Goal: Task Accomplishment & Management: Use online tool/utility

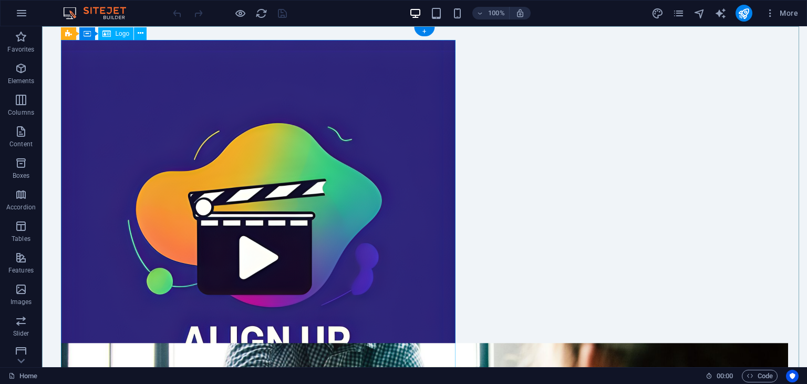
click at [339, 231] on div at bounding box center [424, 236] width 727 height 393
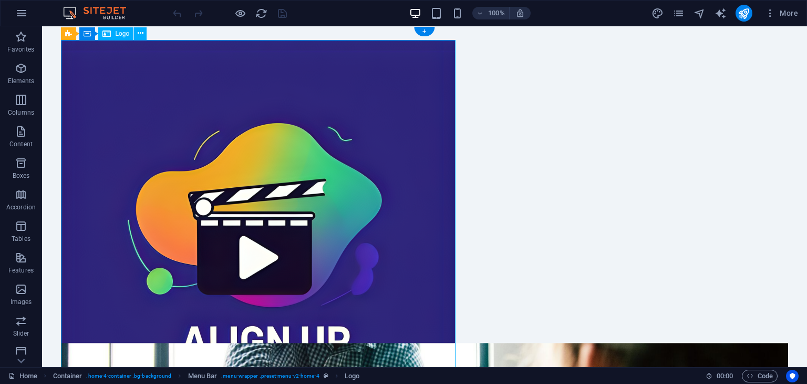
click at [146, 64] on div at bounding box center [424, 236] width 727 height 393
click at [140, 34] on icon at bounding box center [141, 33] width 6 height 11
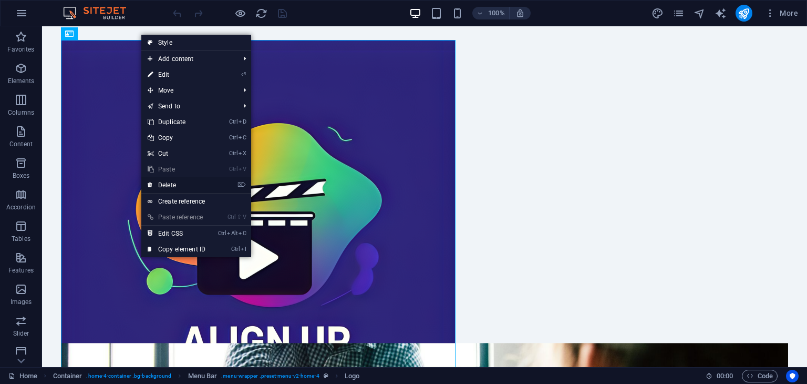
click at [174, 182] on link "⌦ Delete" at bounding box center [176, 185] width 70 height 16
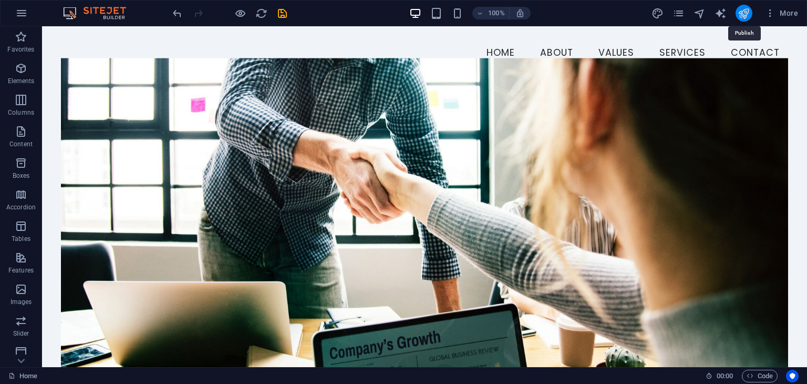
click at [746, 10] on icon "publish" at bounding box center [744, 13] width 12 height 12
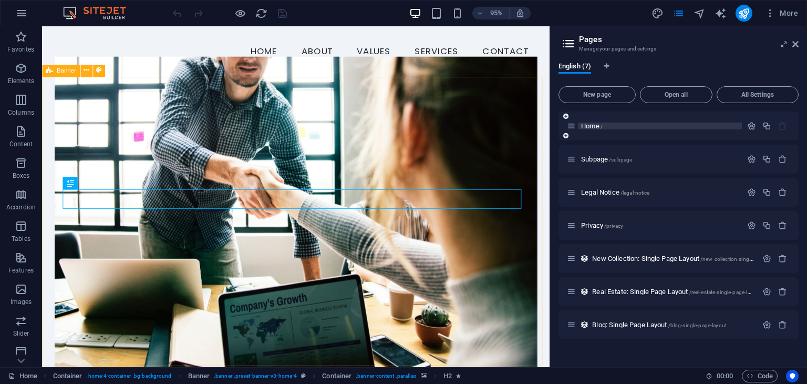
click at [688, 128] on p "Home /" at bounding box center [660, 125] width 158 height 7
click at [686, 135] on div "Home /" at bounding box center [679, 125] width 240 height 29
click at [748, 125] on icon "button" at bounding box center [752, 125] width 9 height 9
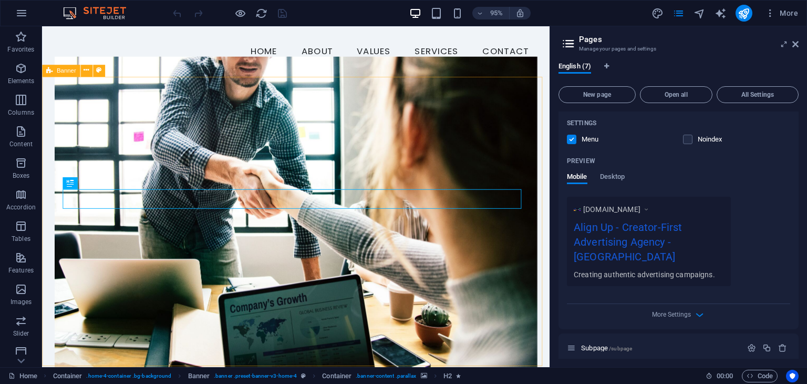
scroll to position [233, 0]
click at [599, 171] on div "Mobile Desktop" at bounding box center [596, 181] width 58 height 20
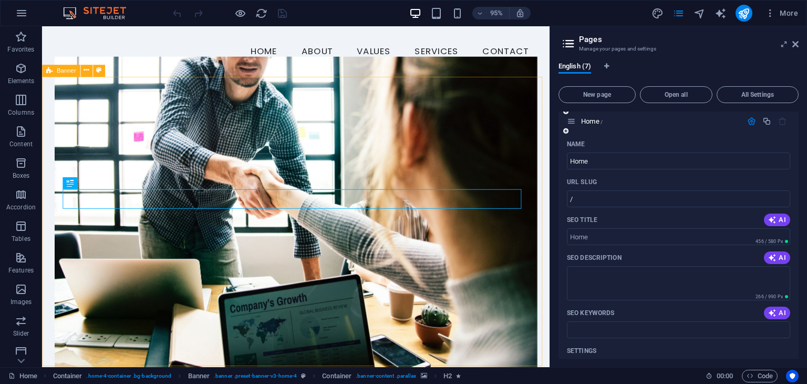
scroll to position [0, 0]
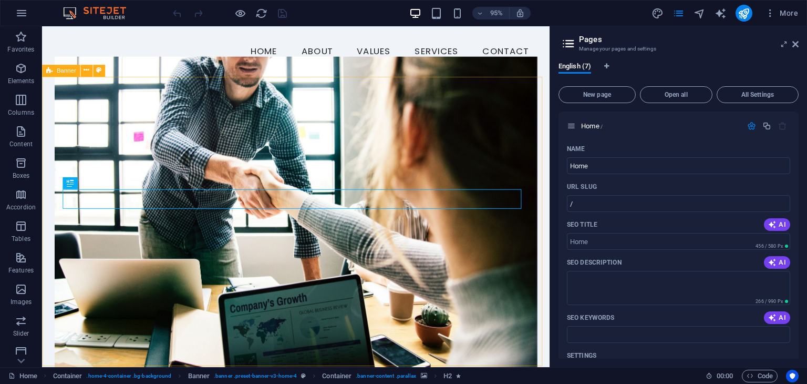
click at [0, 0] on icon at bounding box center [0, 0] width 0 height 0
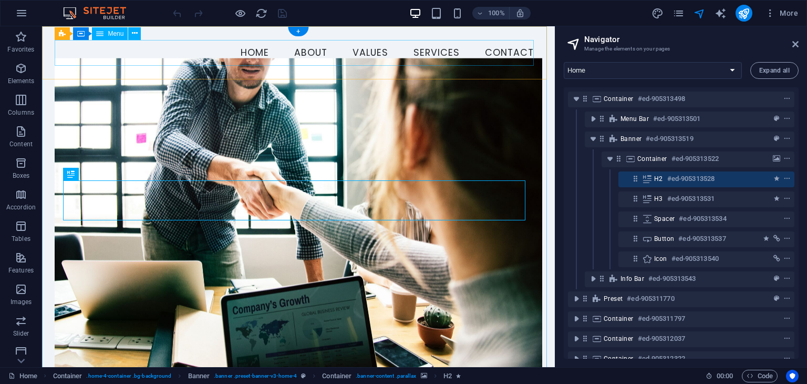
click at [258, 52] on nav "Home About Values Services Contact" at bounding box center [298, 53] width 487 height 26
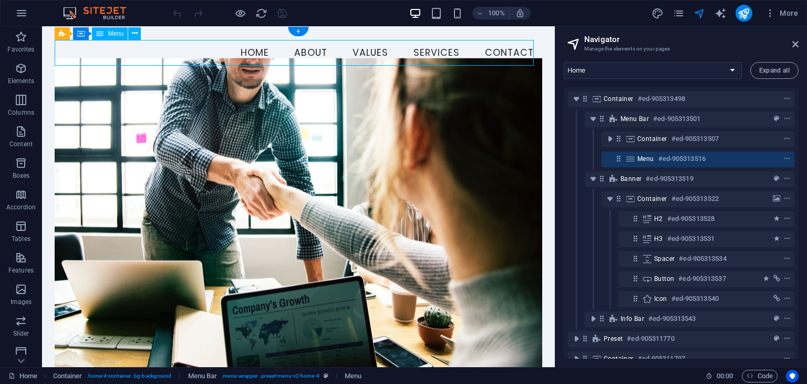
click at [258, 52] on nav "Home About Values Services Contact" at bounding box center [298, 53] width 487 height 26
click at [307, 52] on nav "Home About Values Services Contact" at bounding box center [298, 53] width 487 height 26
click at [372, 50] on nav "Home About Values Services Contact" at bounding box center [298, 53] width 487 height 26
click at [618, 160] on icon at bounding box center [619, 158] width 9 height 9
click at [632, 159] on icon at bounding box center [631, 159] width 12 height 8
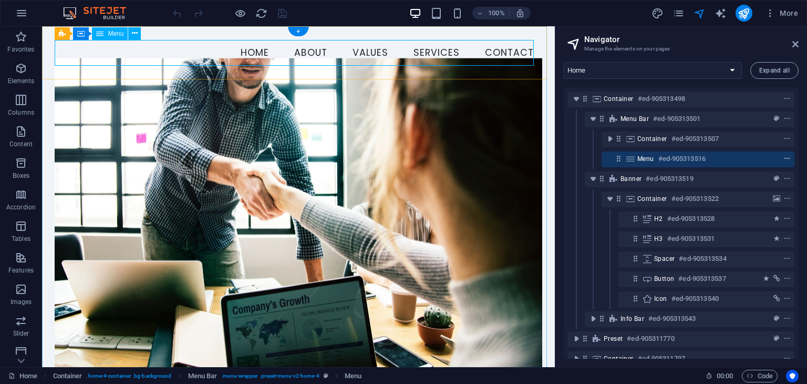
click at [788, 158] on icon "context-menu" at bounding box center [787, 158] width 7 height 7
click at [666, 159] on h6 "#ed-905313516" at bounding box center [682, 158] width 47 height 13
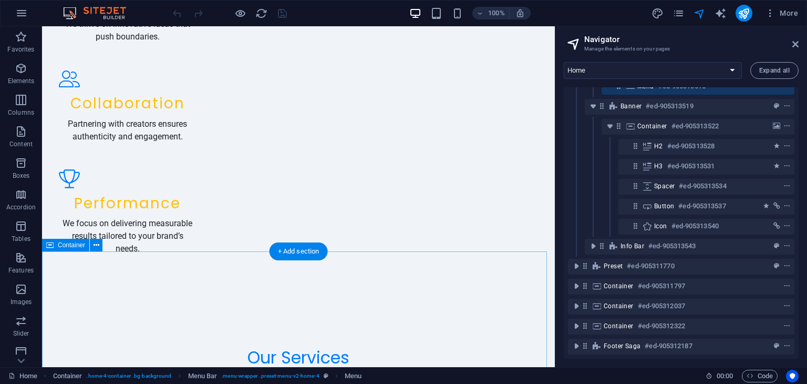
scroll to position [1421, 0]
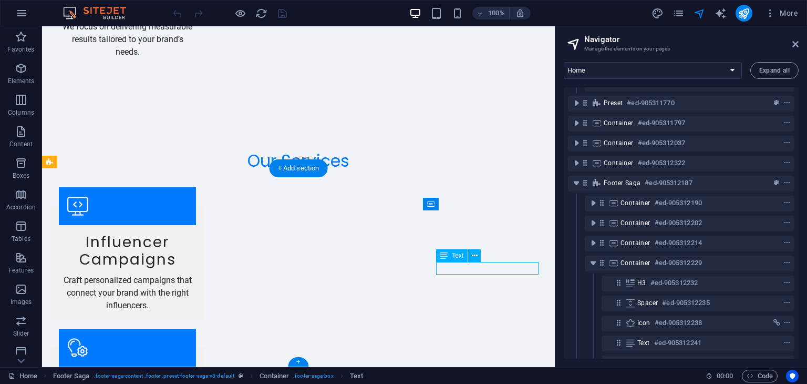
scroll to position [320, 0]
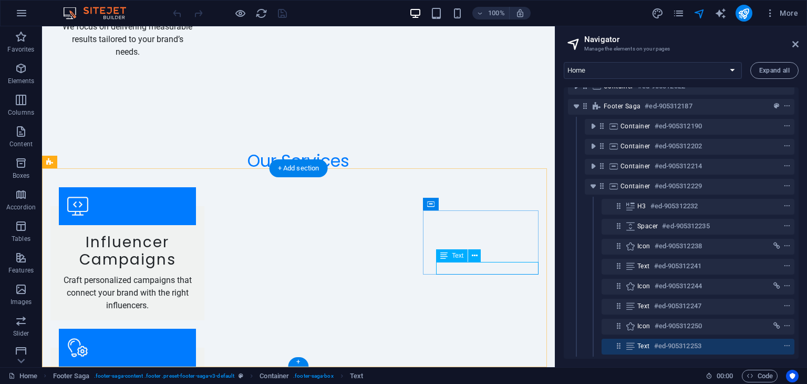
click at [784, 342] on icon "context-menu" at bounding box center [787, 345] width 7 height 7
click at [789, 342] on span "context-menu" at bounding box center [787, 345] width 11 height 7
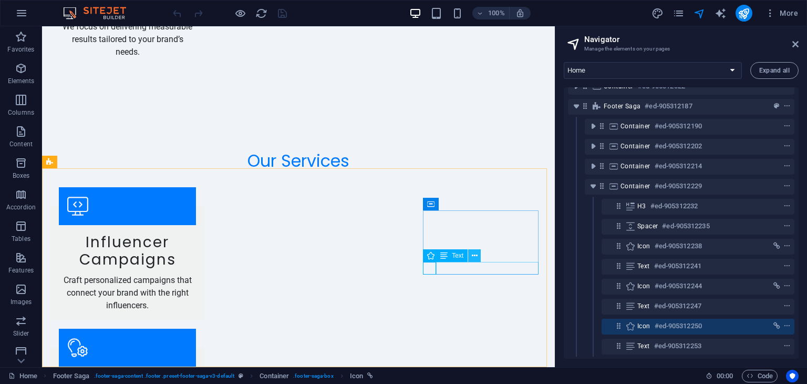
click at [475, 257] on icon at bounding box center [475, 255] width 6 height 11
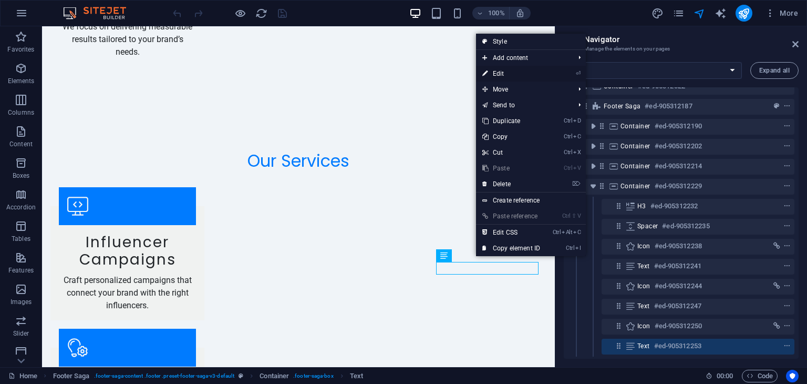
click at [505, 70] on link "⏎ Edit" at bounding box center [511, 74] width 70 height 16
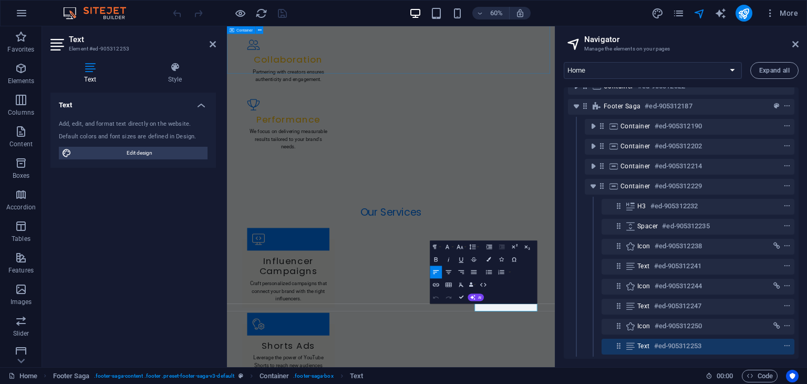
scroll to position [1375, 0]
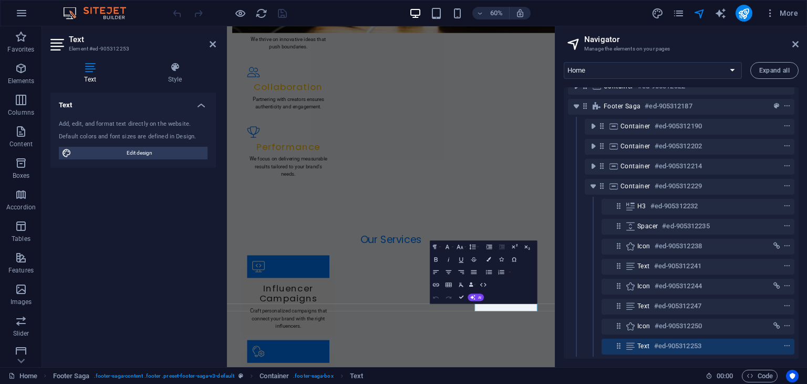
click at [792, 47] on header "Navigator Manage the elements on your pages" at bounding box center [682, 39] width 233 height 27
click at [795, 40] on icon at bounding box center [796, 44] width 6 height 8
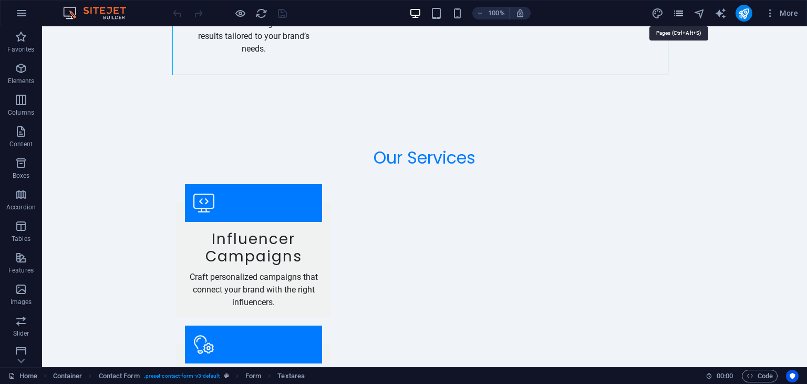
scroll to position [1407, 0]
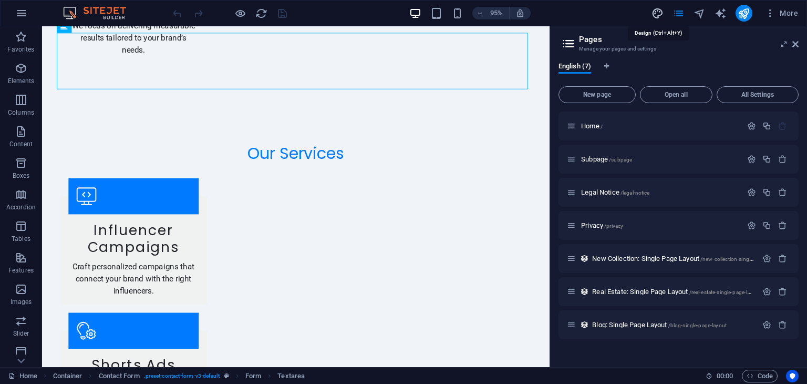
select select "px"
select select "200"
select select "px"
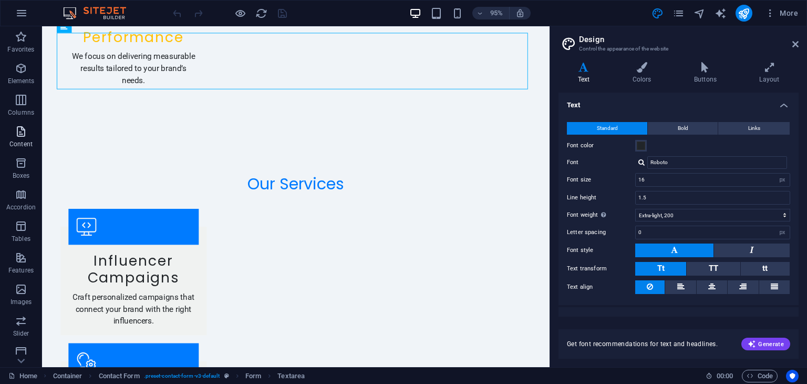
scroll to position [0, 0]
click at [28, 238] on button "button" at bounding box center [96, 255] width 137 height 35
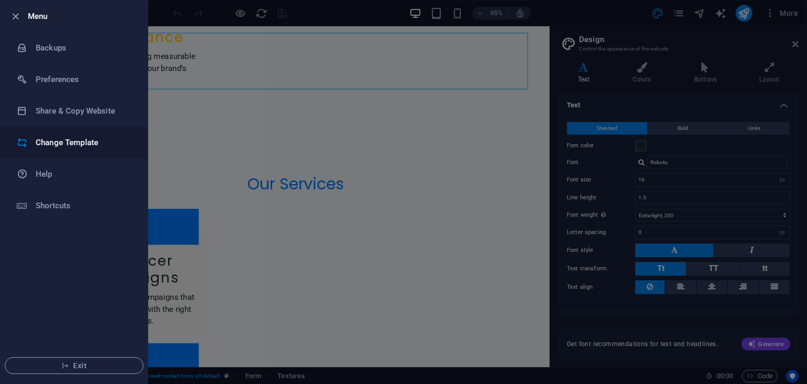
click at [103, 139] on h6 "Change Template" at bounding box center [84, 142] width 97 height 13
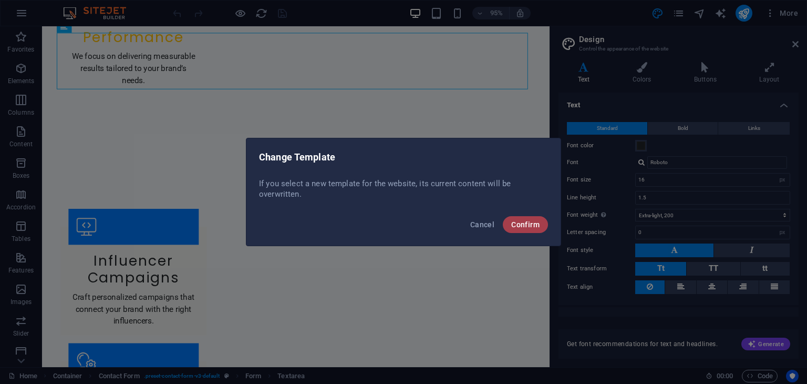
click at [531, 219] on button "Confirm" at bounding box center [525, 224] width 45 height 17
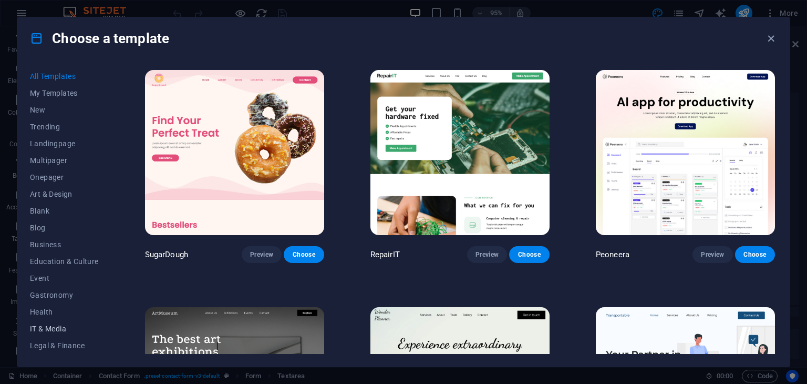
click at [50, 322] on button "IT & Media" at bounding box center [64, 328] width 69 height 17
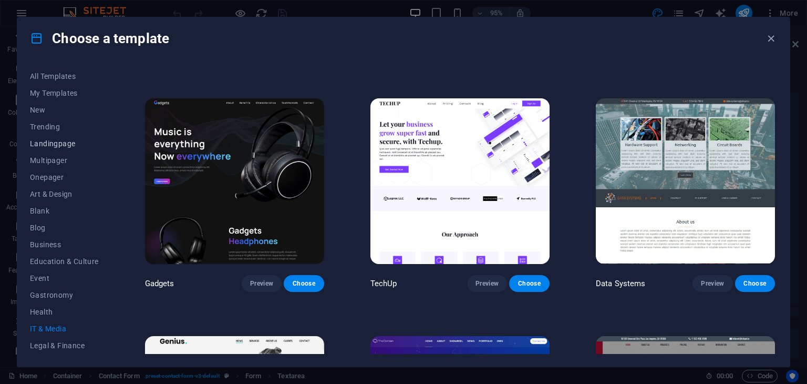
click at [65, 137] on button "Landingpage" at bounding box center [64, 143] width 69 height 17
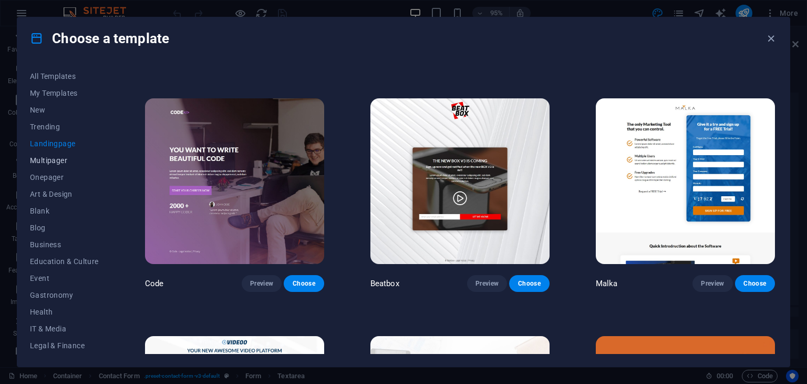
click at [59, 162] on span "Multipager" at bounding box center [64, 160] width 69 height 8
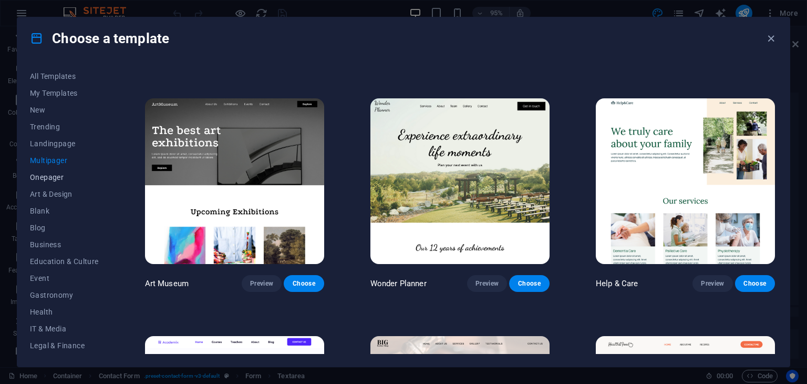
click at [54, 179] on span "Onepager" at bounding box center [64, 177] width 69 height 8
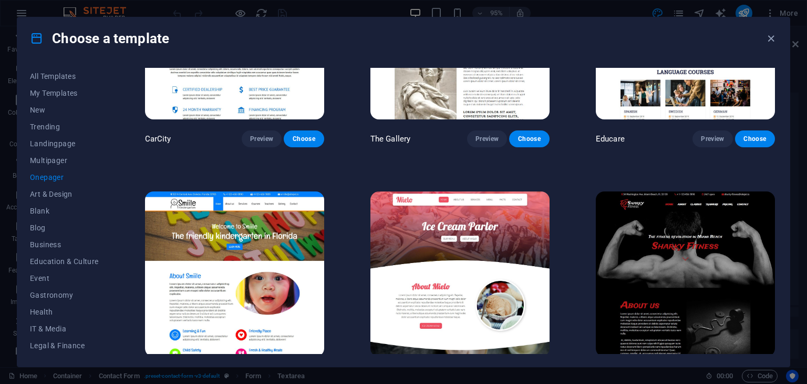
scroll to position [2879, 0]
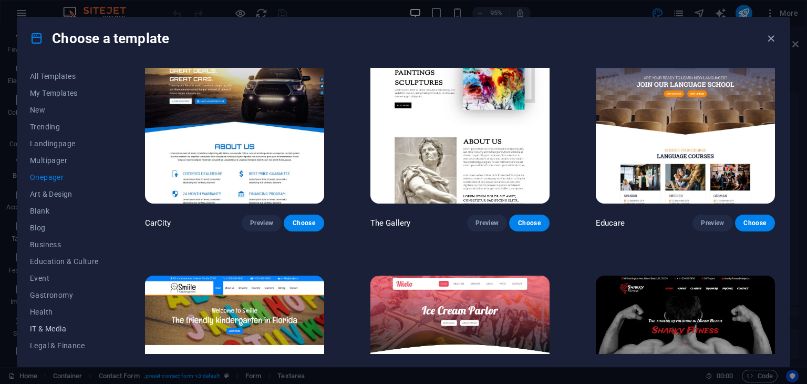
click at [61, 324] on span "IT & Media" at bounding box center [64, 328] width 69 height 8
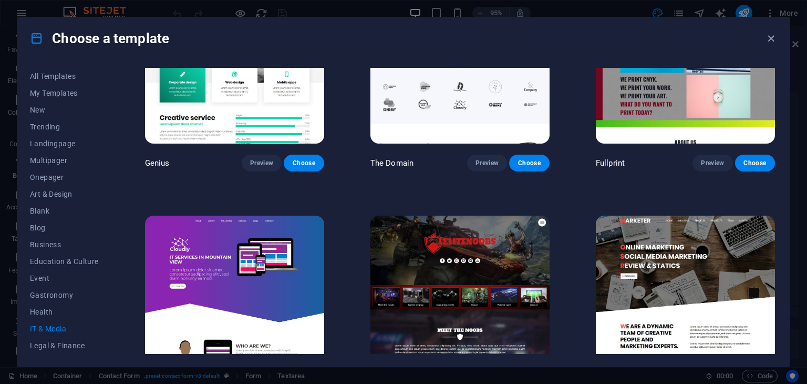
scroll to position [617, 0]
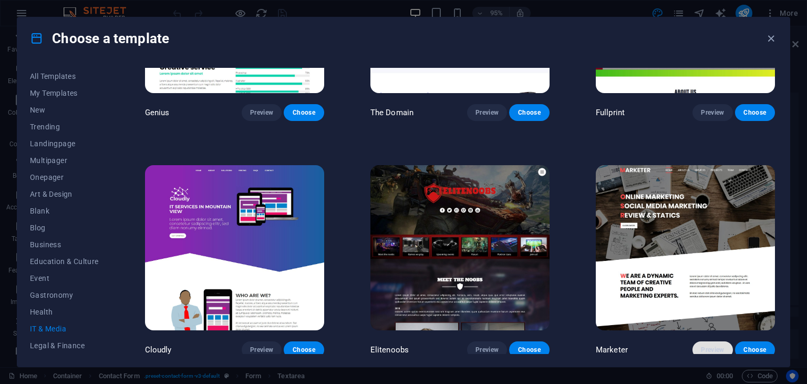
click at [715, 341] on button "Preview" at bounding box center [713, 349] width 40 height 17
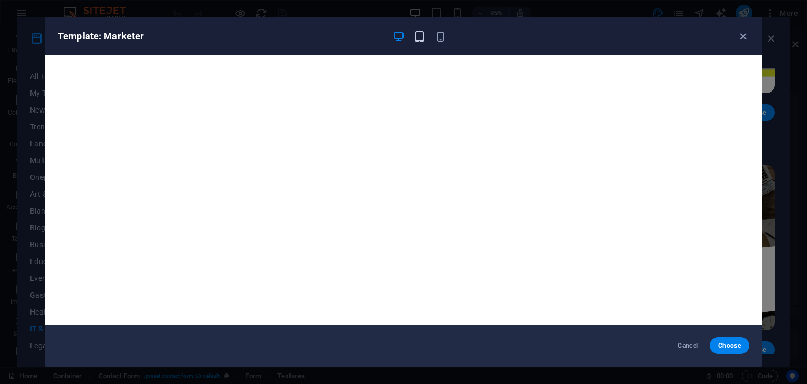
click at [425, 41] on icon "button" at bounding box center [420, 36] width 12 height 12
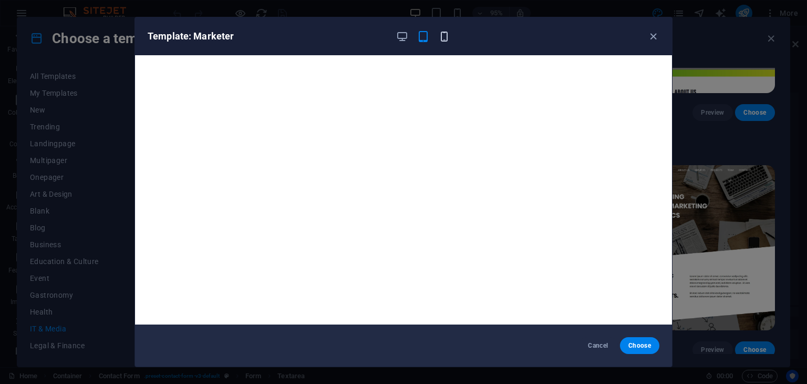
click at [439, 37] on icon "button" at bounding box center [444, 36] width 12 height 12
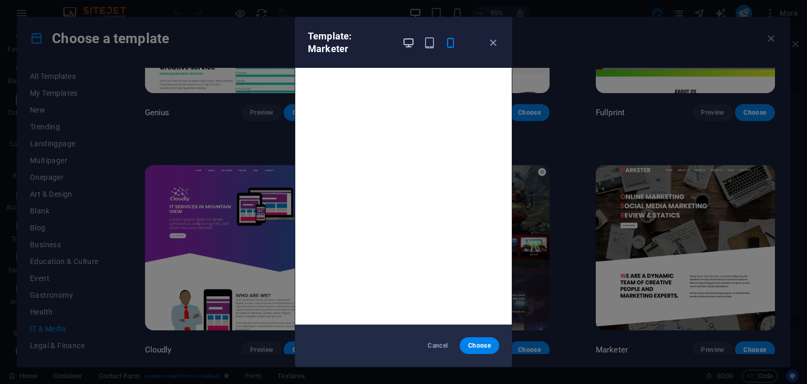
click at [404, 37] on icon "button" at bounding box center [409, 43] width 12 height 12
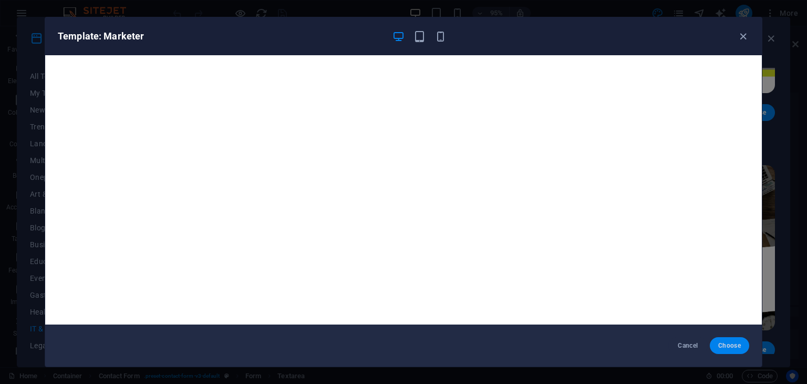
click at [739, 343] on span "Choose" at bounding box center [730, 345] width 23 height 8
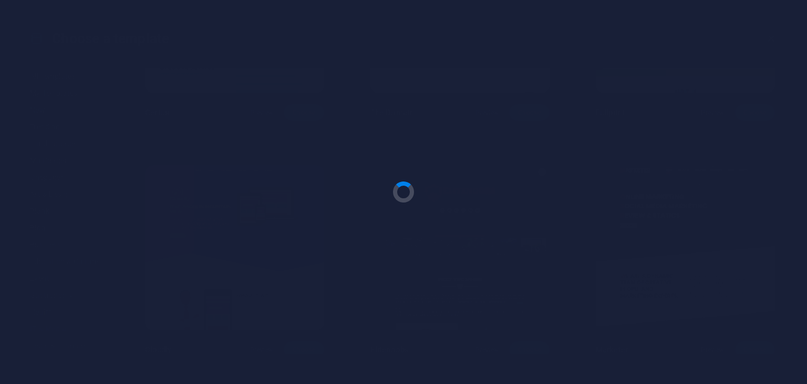
scroll to position [1409, 0]
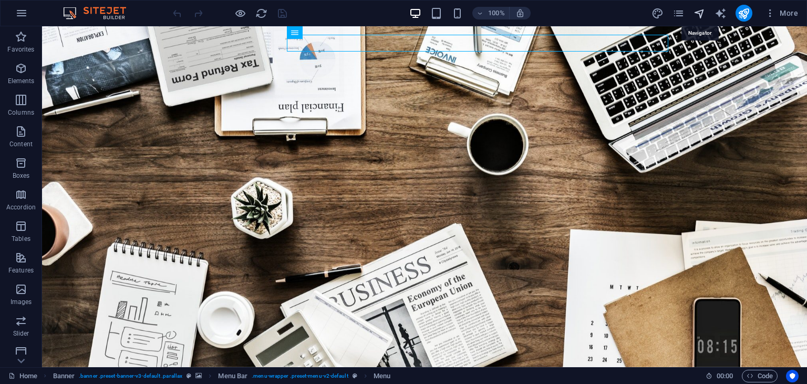
click at [701, 12] on icon "navigator" at bounding box center [700, 13] width 12 height 12
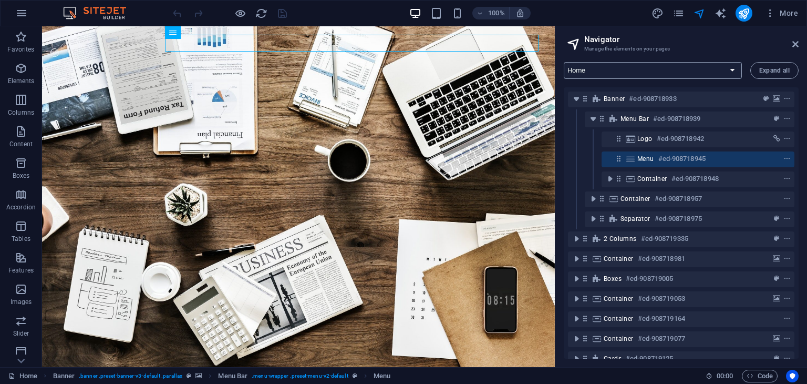
click at [622, 72] on select "Home Subpage Legal Notice Privacy" at bounding box center [653, 70] width 178 height 17
click at [564, 62] on select "Home Subpage Legal Notice Privacy" at bounding box center [653, 70] width 178 height 17
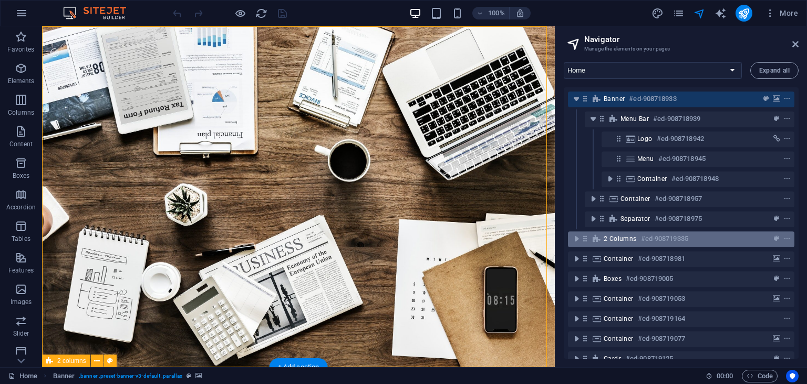
scroll to position [100, 0]
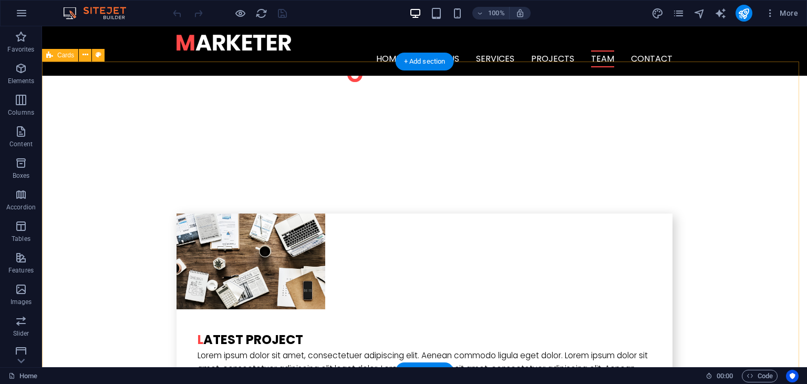
scroll to position [1963, 0]
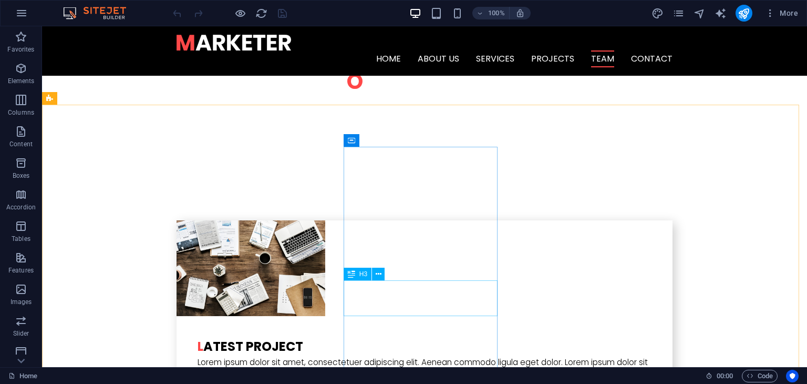
click at [354, 268] on icon at bounding box center [351, 274] width 7 height 13
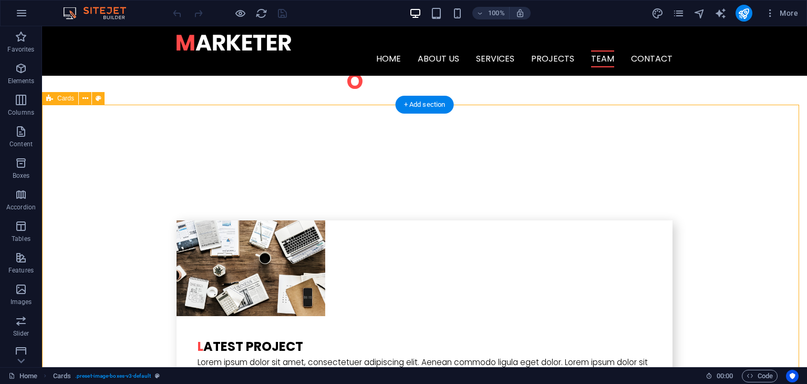
drag, startPoint x: 340, startPoint y: 128, endPoint x: 403, endPoint y: 116, distance: 63.7
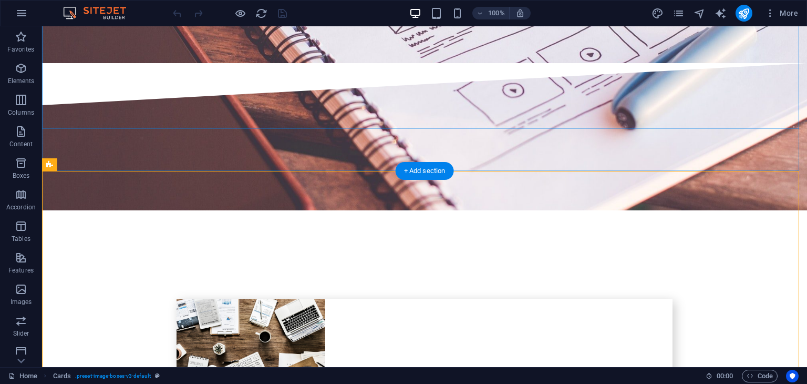
scroll to position [1902, 0]
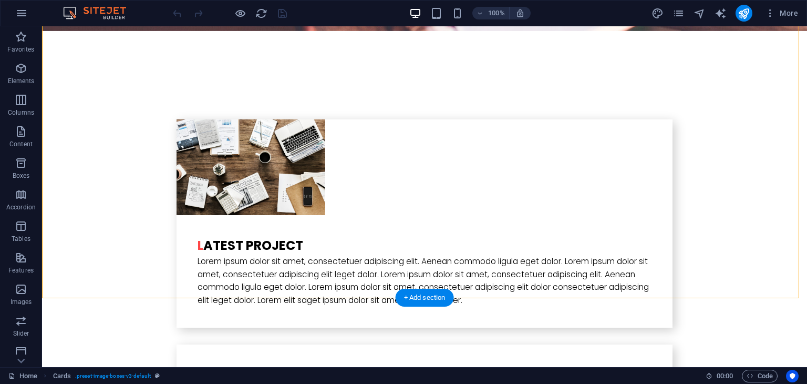
scroll to position [2080, 0]
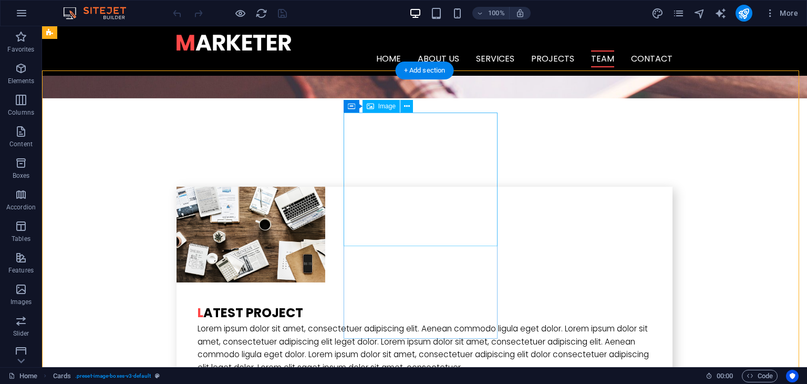
scroll to position [1996, 0]
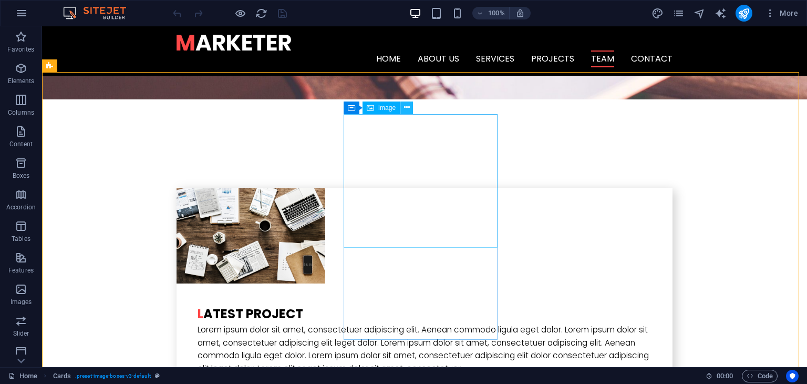
click at [408, 104] on icon at bounding box center [407, 107] width 6 height 11
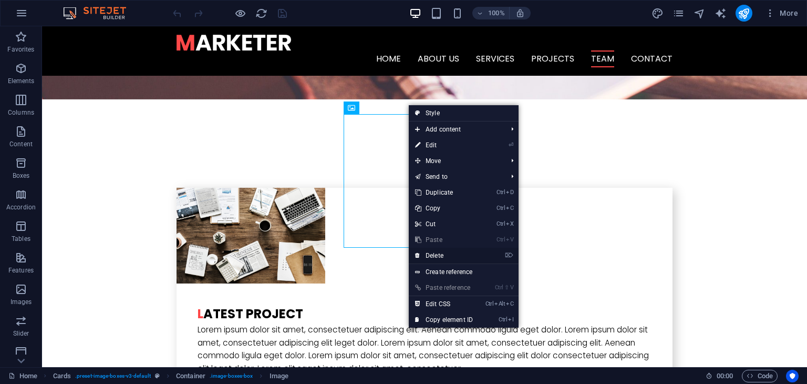
click at [442, 253] on link "⌦ Delete" at bounding box center [444, 256] width 70 height 16
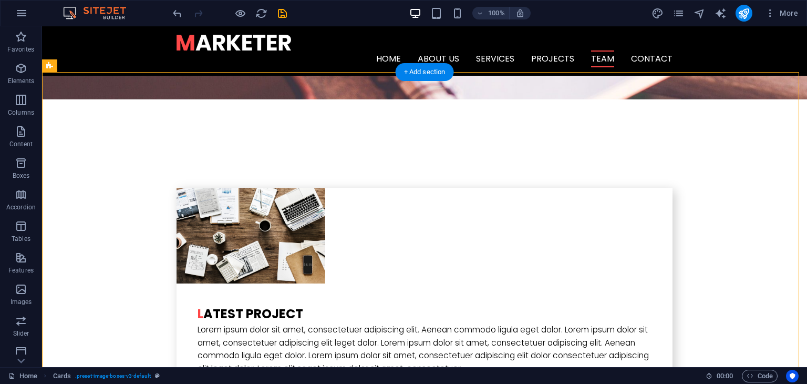
drag, startPoint x: 81, startPoint y: 128, endPoint x: 454, endPoint y: 115, distance: 373.5
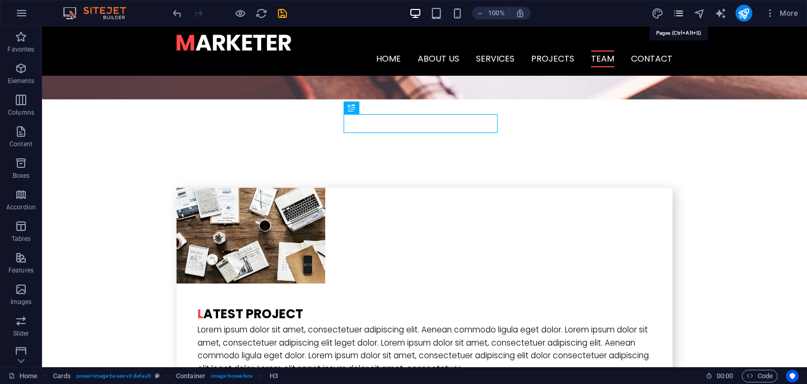
click at [680, 9] on icon "pages" at bounding box center [679, 13] width 12 height 12
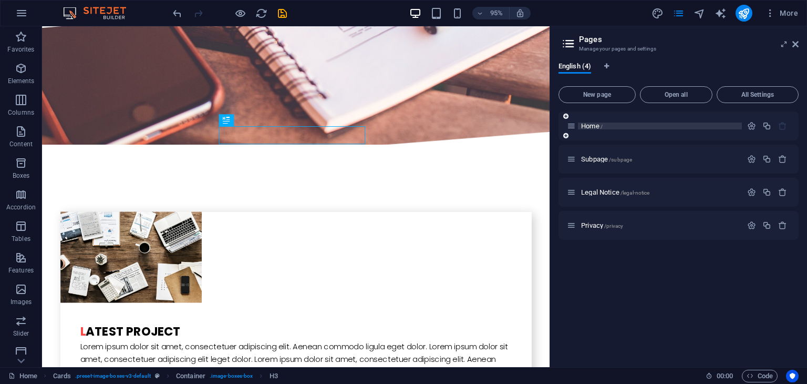
click at [613, 128] on p "Home /" at bounding box center [660, 125] width 158 height 7
click at [667, 93] on span "Open all" at bounding box center [676, 94] width 63 height 6
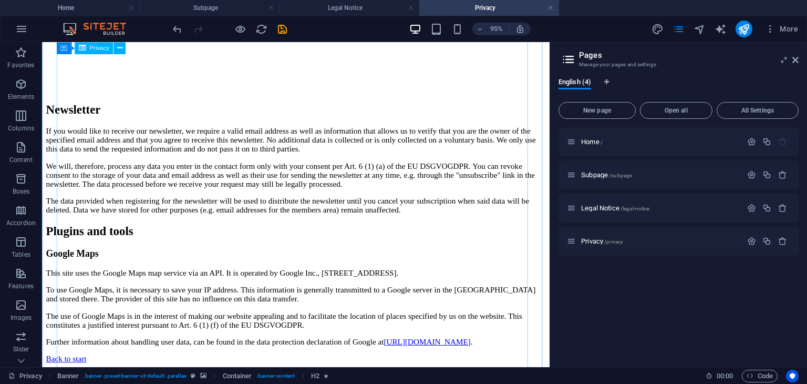
scroll to position [2516, 0]
click at [411, 8] on link at bounding box center [411, 8] width 6 height 10
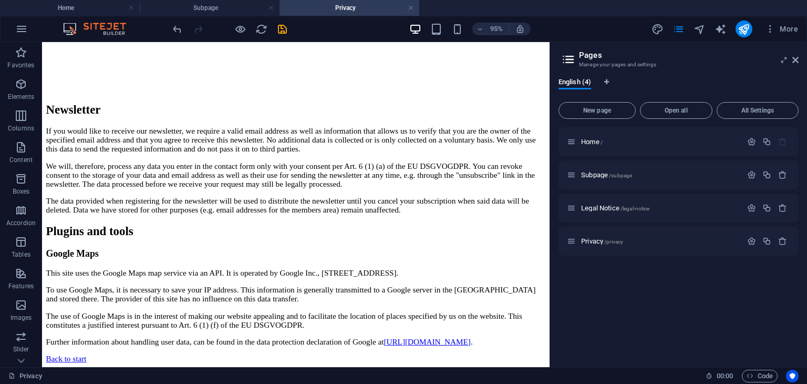
click at [411, 8] on link at bounding box center [411, 8] width 6 height 10
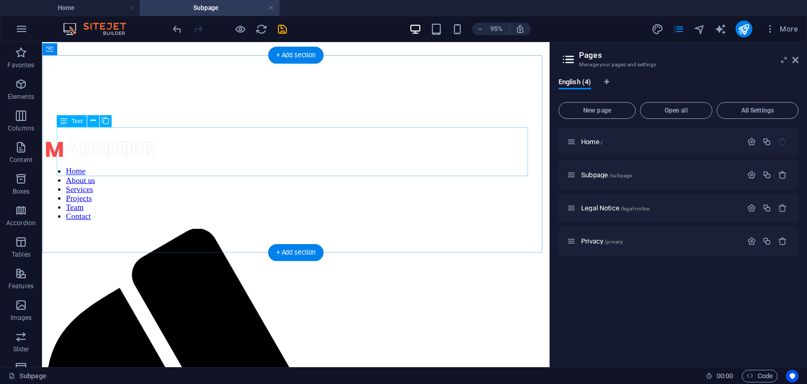
scroll to position [210, 0]
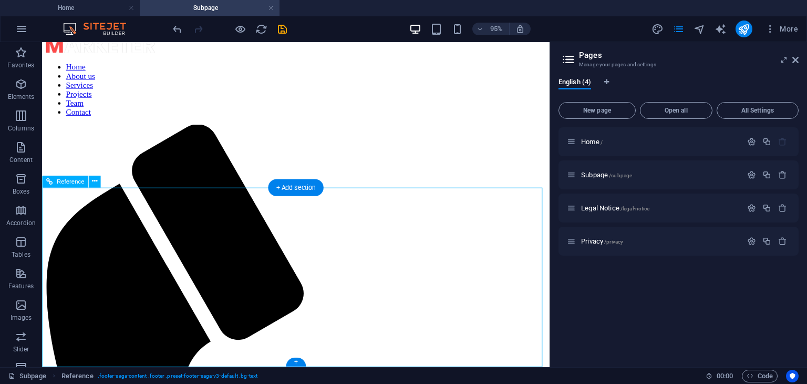
click at [795, 59] on icon at bounding box center [796, 60] width 6 height 8
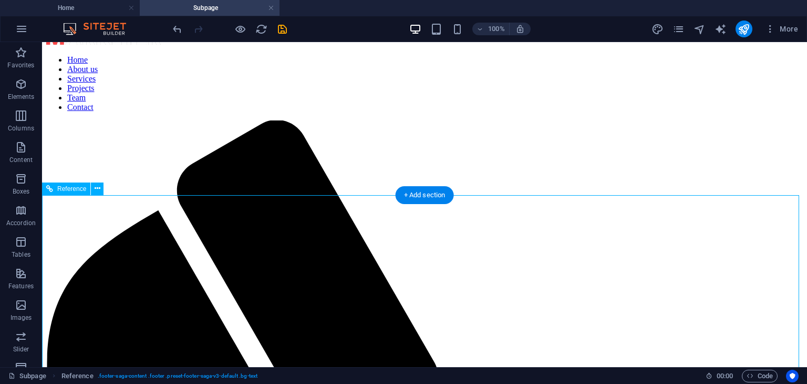
click at [95, 183] on icon at bounding box center [98, 188] width 6 height 11
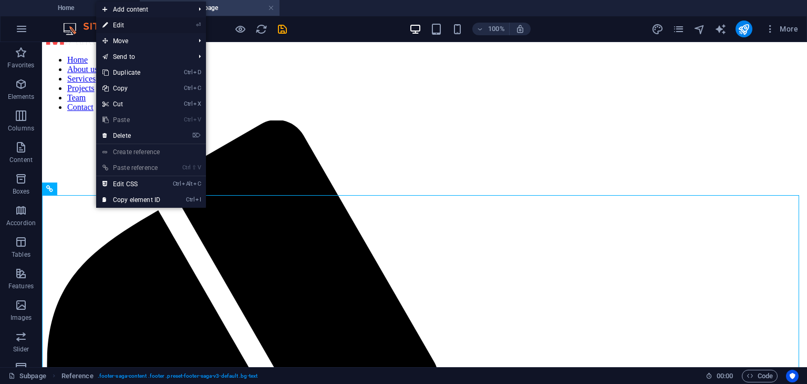
click at [140, 22] on link "⏎ Edit" at bounding box center [131, 25] width 70 height 16
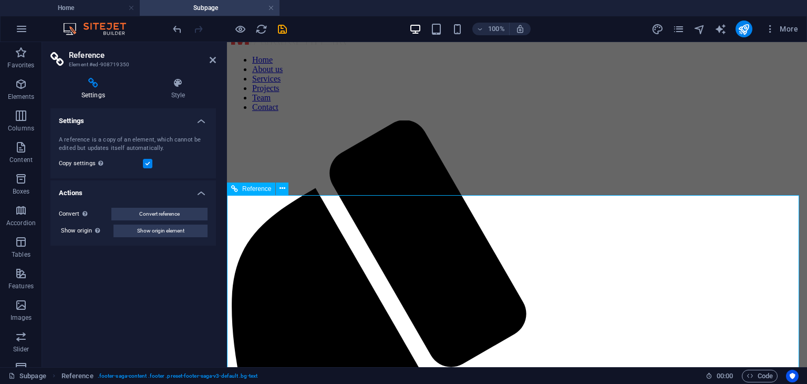
scroll to position [341, 0]
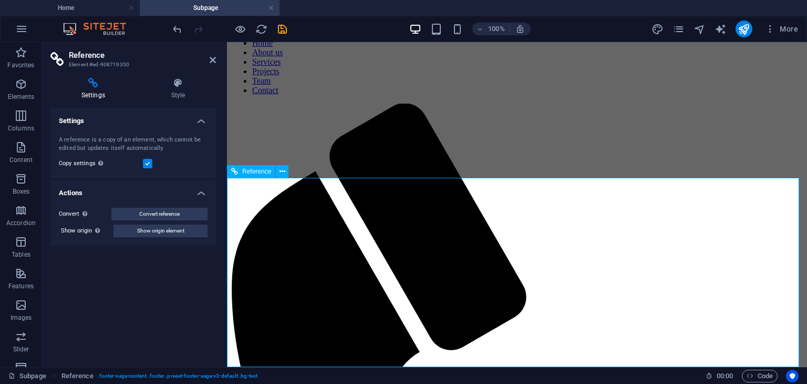
drag, startPoint x: 290, startPoint y: 261, endPoint x: 354, endPoint y: 265, distance: 64.3
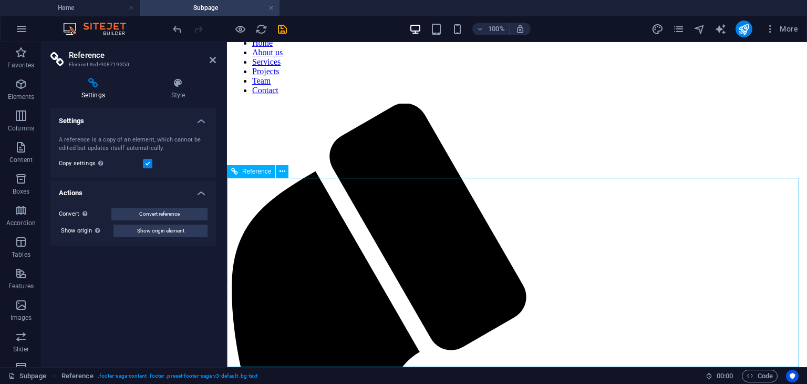
drag, startPoint x: 291, startPoint y: 316, endPoint x: 440, endPoint y: 259, distance: 159.7
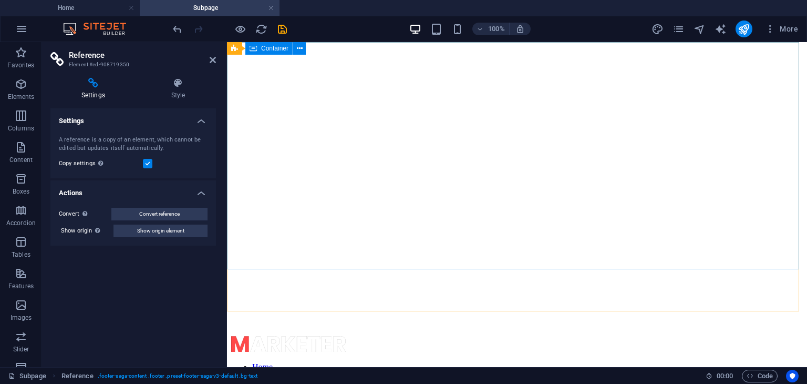
scroll to position [0, 0]
click at [213, 60] on icon at bounding box center [213, 60] width 6 height 8
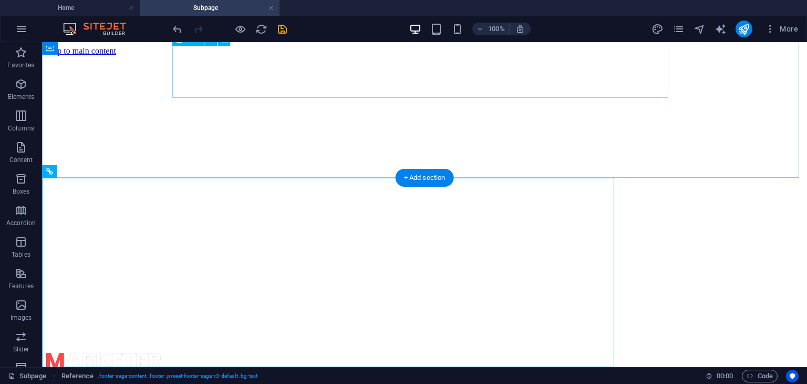
scroll to position [341, 0]
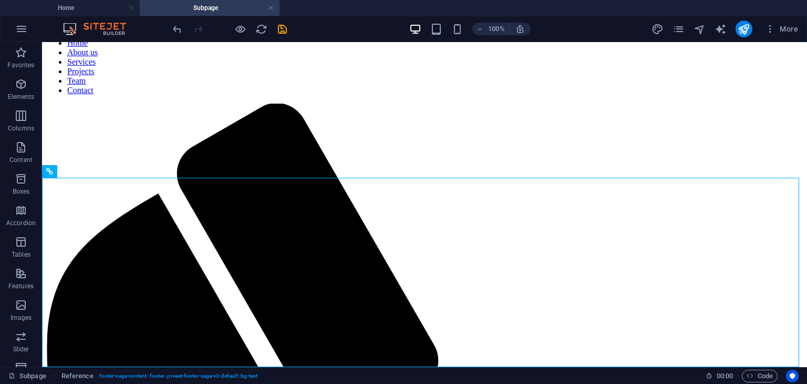
click at [267, 5] on h4 "Subpage" at bounding box center [210, 8] width 140 height 12
click at [271, 7] on link at bounding box center [271, 8] width 6 height 10
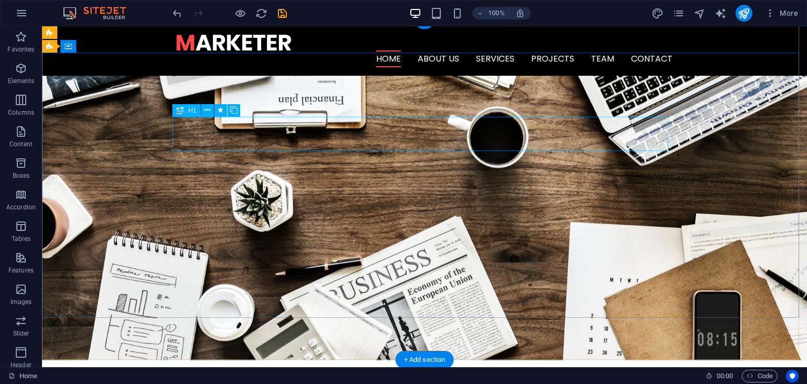
scroll to position [0, 0]
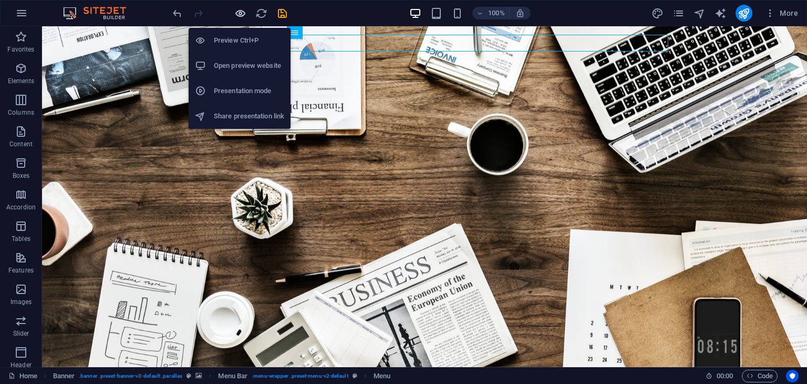
click at [245, 8] on icon "button" at bounding box center [240, 13] width 12 height 12
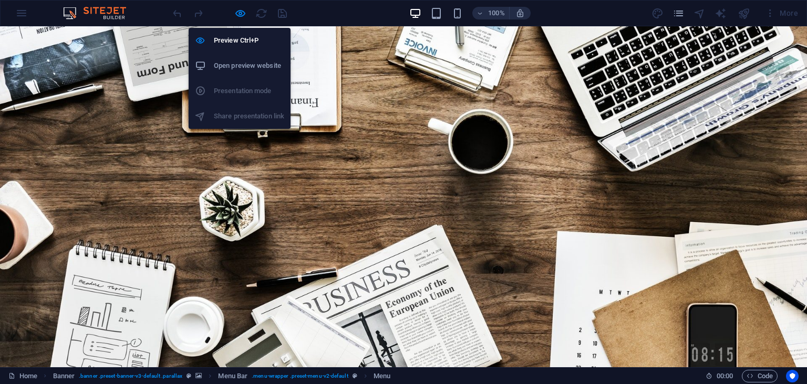
click at [253, 77] on li "Open preview website" at bounding box center [240, 65] width 102 height 25
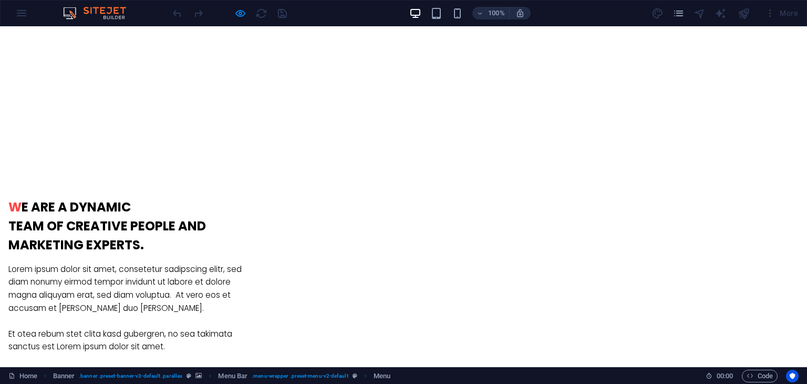
scroll to position [599, 0]
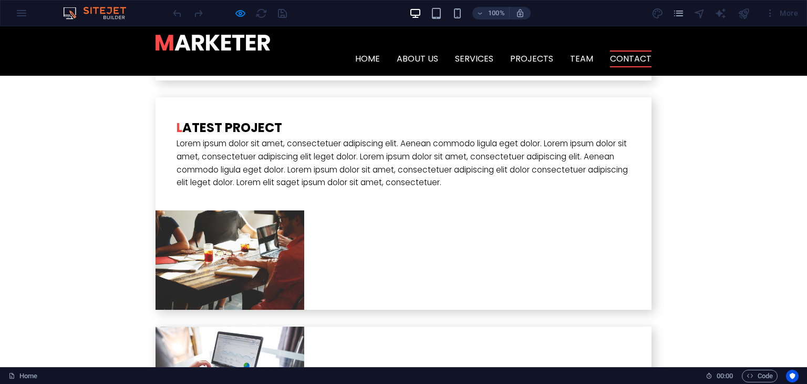
scroll to position [2309, 0]
